Goal: Transaction & Acquisition: Download file/media

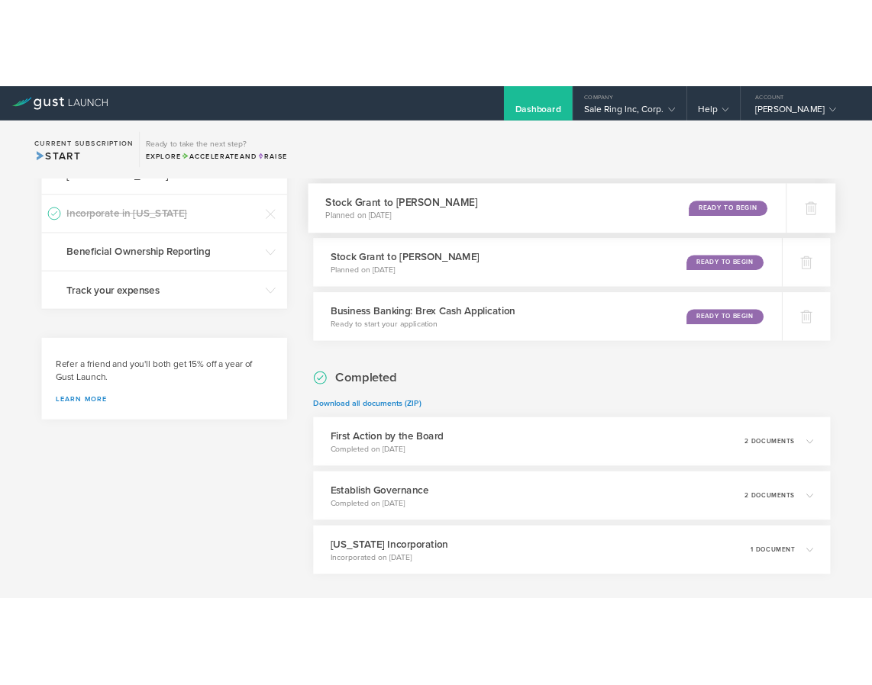
scroll to position [417, 0]
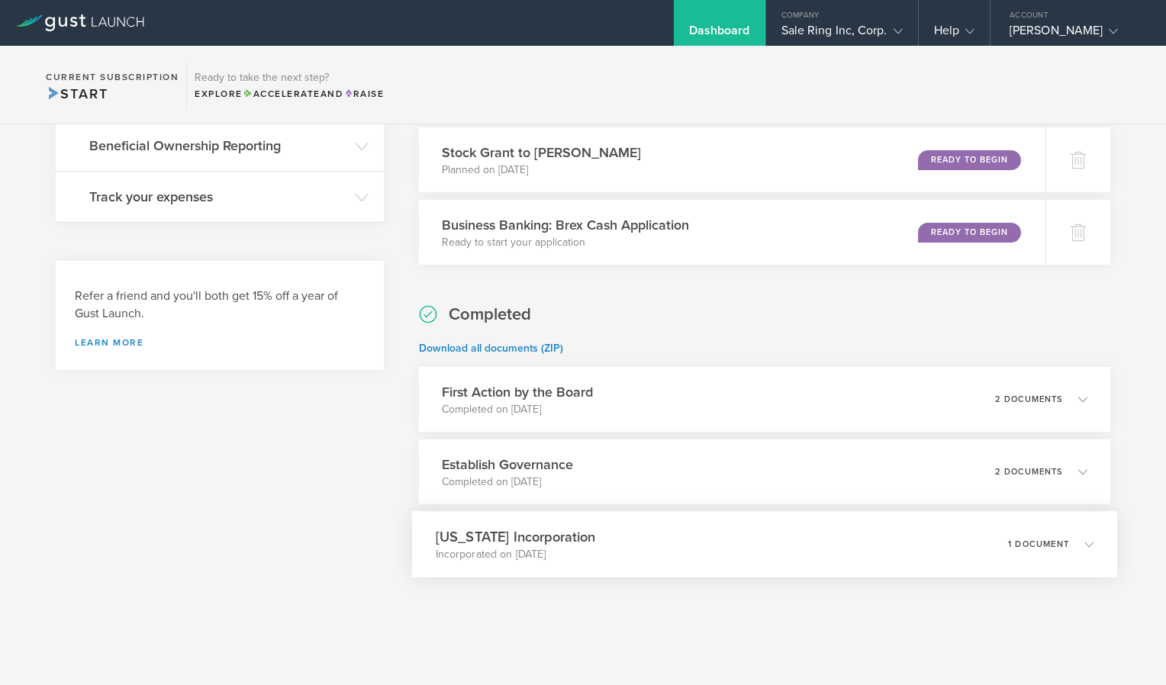
click at [882, 559] on div "[US_STATE] Incorporation Incorporated on [DATE] 1 document" at bounding box center [764, 544] width 705 height 66
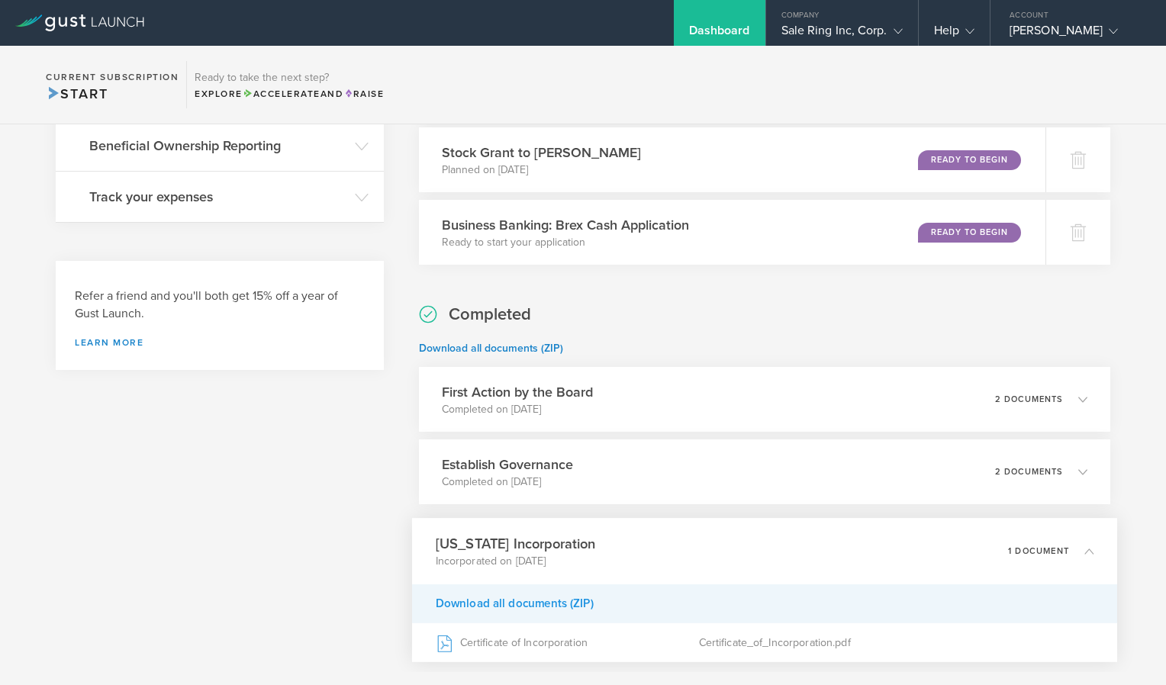
click at [530, 604] on div "Download all documents (ZIP)" at bounding box center [764, 604] width 705 height 39
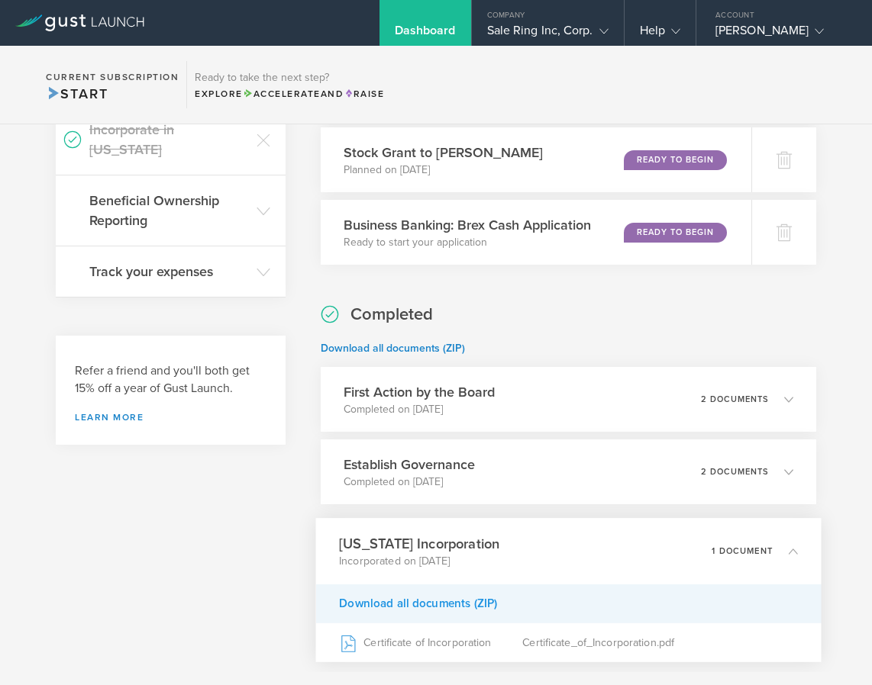
scroll to position [472, 0]
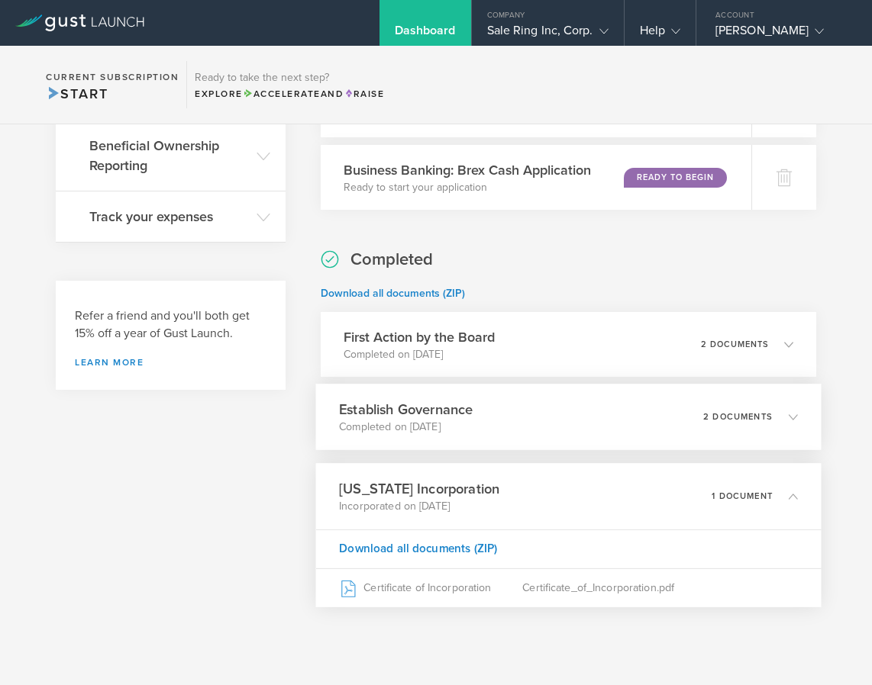
click at [617, 421] on div "Establish Governance Completed on [DATE] 2 documents" at bounding box center [568, 417] width 505 height 66
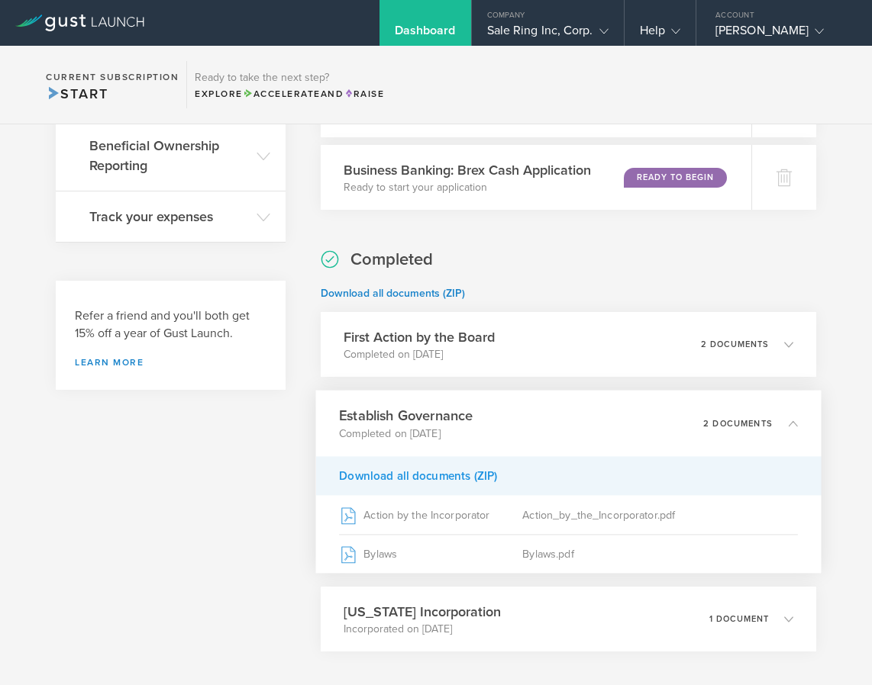
click at [386, 479] on div "Download all documents (ZIP)" at bounding box center [568, 475] width 505 height 39
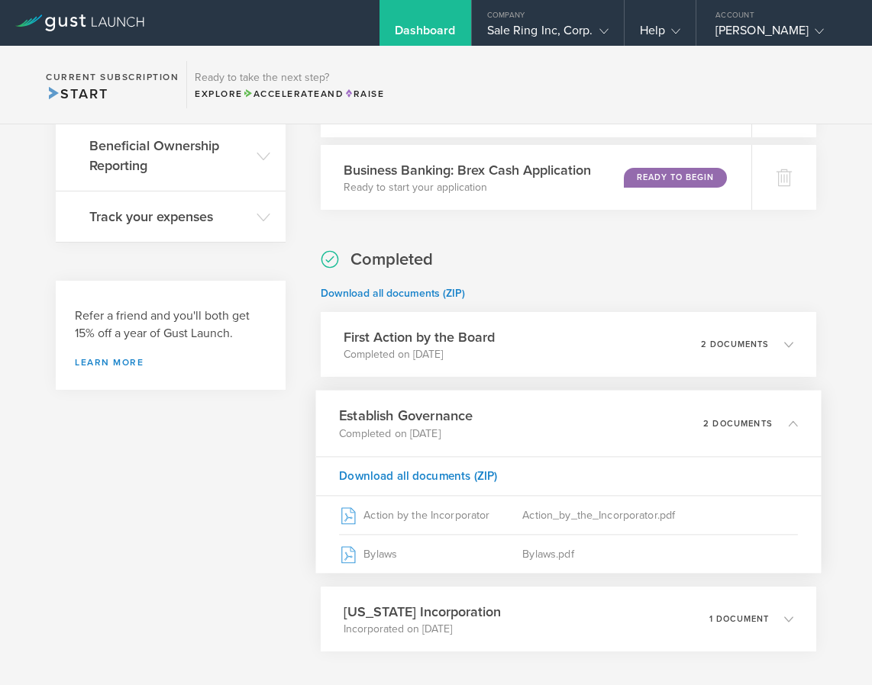
click at [788, 424] on icon at bounding box center [792, 423] width 9 height 9
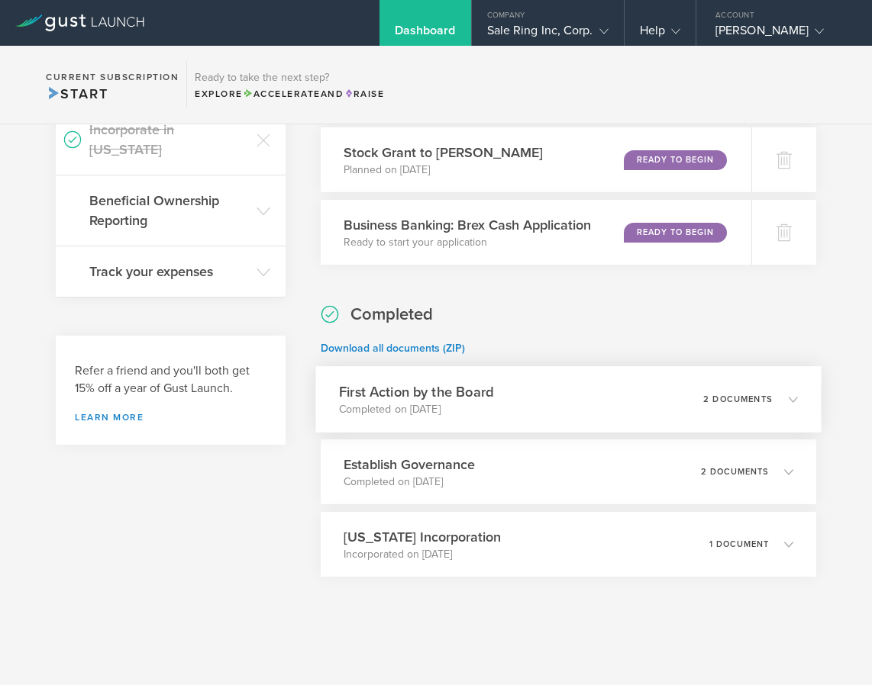
scroll to position [417, 0]
click at [505, 395] on div "First Action by the Board Completed on [DATE] 2 documents" at bounding box center [568, 399] width 505 height 66
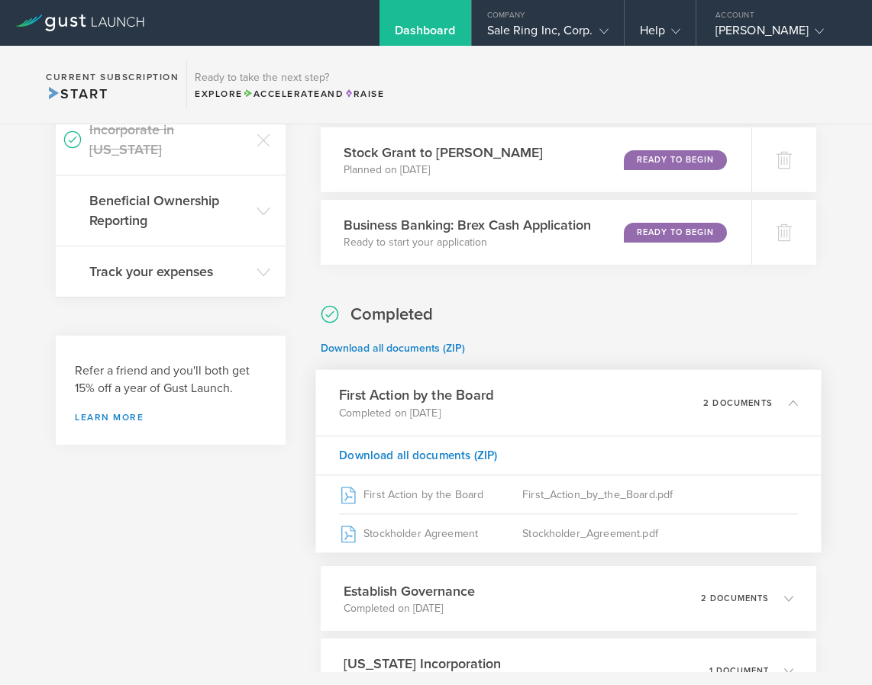
scroll to position [472, 0]
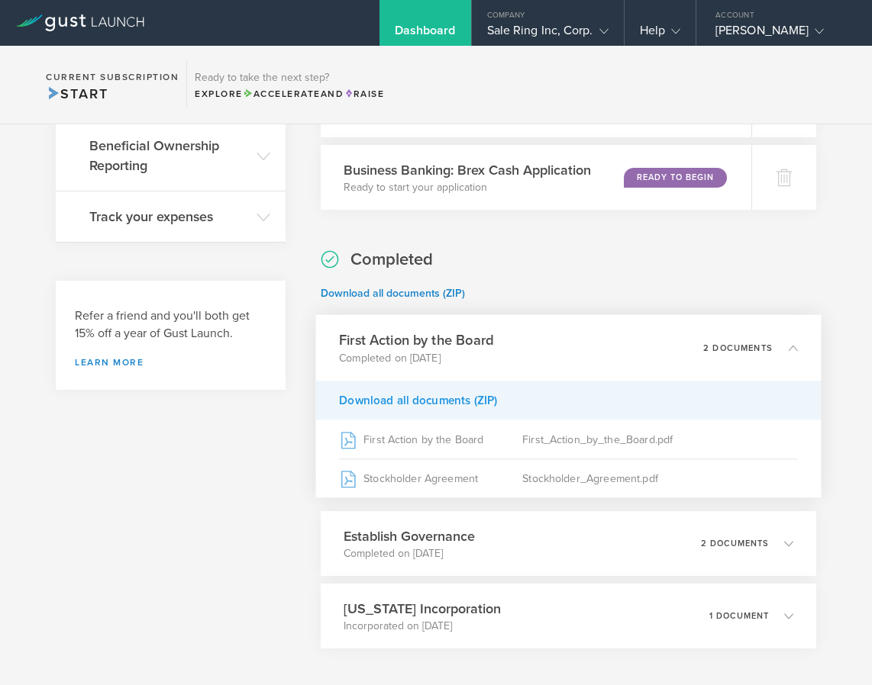
click at [440, 405] on div "Download all documents (ZIP)" at bounding box center [568, 400] width 505 height 39
